Goal: Navigation & Orientation: Go to known website

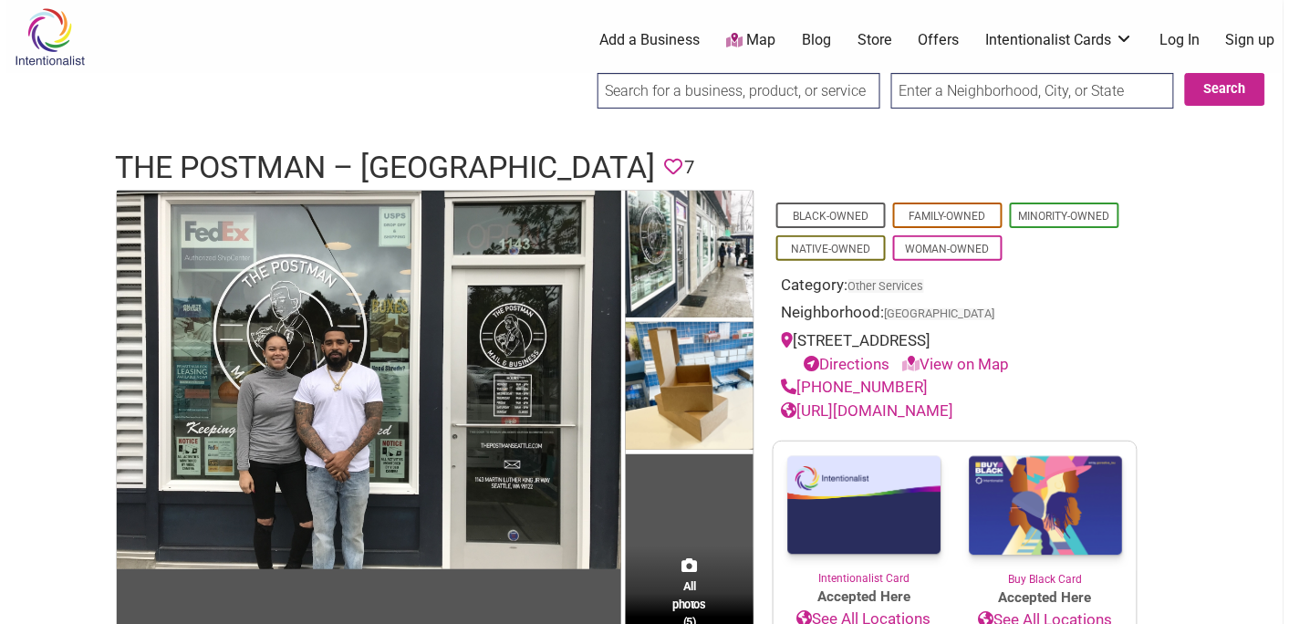
click at [791, 343] on icon at bounding box center [788, 340] width 12 height 16
click at [928, 368] on link "View on Map" at bounding box center [956, 364] width 107 height 18
click at [880, 413] on link "[URL][DOMAIN_NAME]" at bounding box center [868, 410] width 172 height 18
